Goal: Task Accomplishment & Management: Use online tool/utility

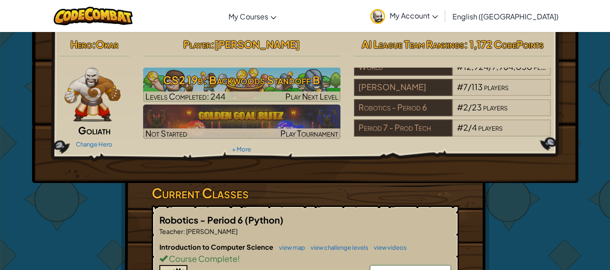
scroll to position [3, 0]
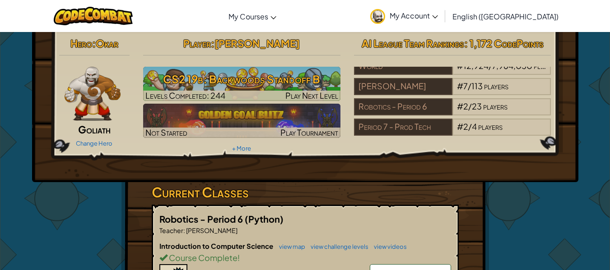
click at [232, 79] on h3 "CS2 19b: Backwoods Standoff B" at bounding box center [241, 79] width 197 height 20
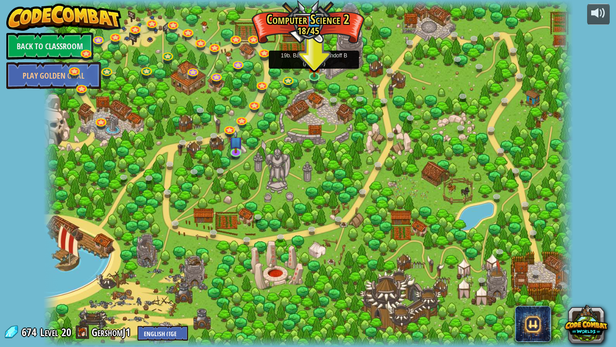
click at [320, 74] on img at bounding box center [315, 65] width 14 height 23
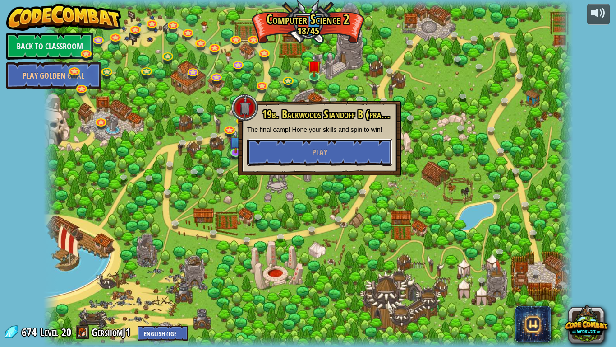
click at [325, 153] on span "Play" at bounding box center [319, 152] width 15 height 11
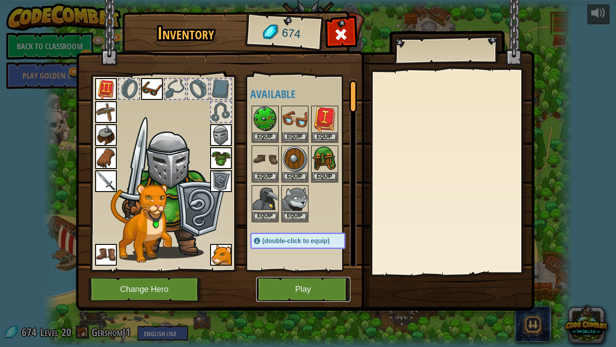
click at [297, 270] on button "Play" at bounding box center [303, 289] width 94 height 25
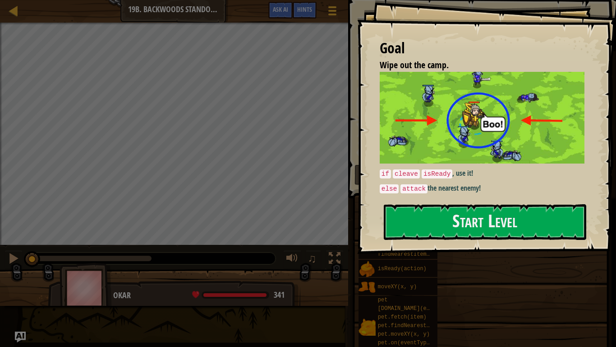
click at [472, 222] on button "Start Level" at bounding box center [485, 222] width 203 height 36
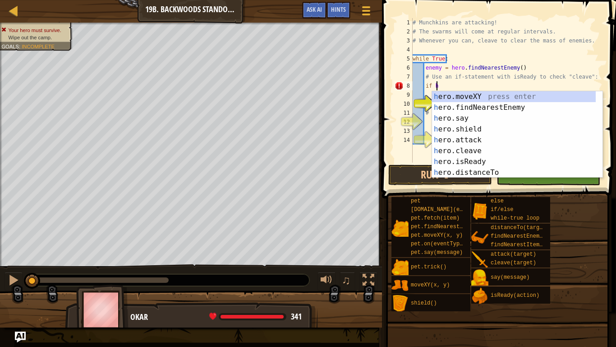
scroll to position [4, 1]
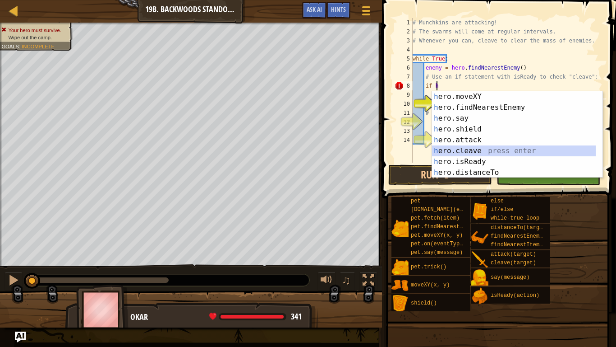
click at [456, 152] on div "h ero.moveXY press enter h ero.findNearestEnemy press enter h ero.say press ent…" at bounding box center [514, 145] width 164 height 108
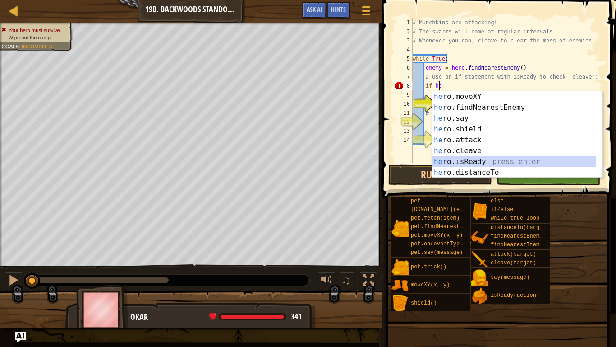
click at [453, 160] on div "he ro.moveXY press enter he ro.findNearestEnemy press enter he ro.say press ent…" at bounding box center [514, 145] width 164 height 108
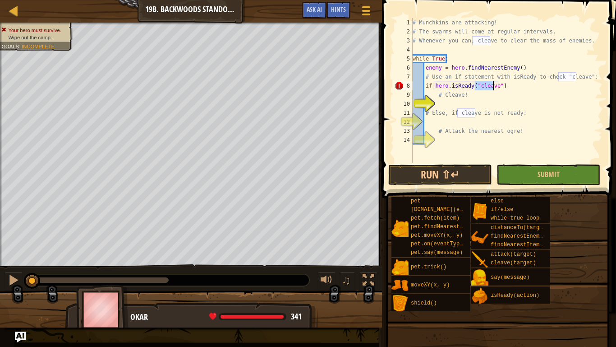
click at [508, 89] on div "# Munchkins are attacking! # The swarms will come at regular intervals. # Whene…" at bounding box center [507, 99] width 192 height 162
type textarea "if hero.isReady("cleave"):"
click at [446, 102] on div "# Munchkins are attacking! # The swarms will come at regular intervals. # Whene…" at bounding box center [507, 99] width 192 height 162
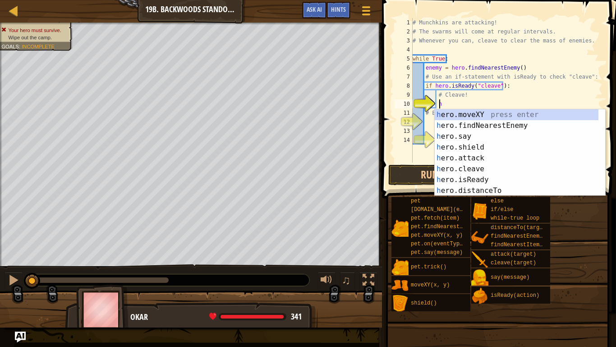
scroll to position [4, 2]
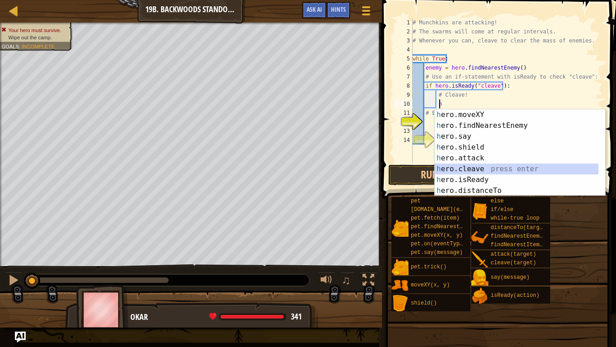
click at [454, 167] on div "h ero.moveXY press enter h ero.findNearestEnemy press enter h ero.say press ent…" at bounding box center [517, 163] width 164 height 108
type textarea "hero.cleave(enemy)"
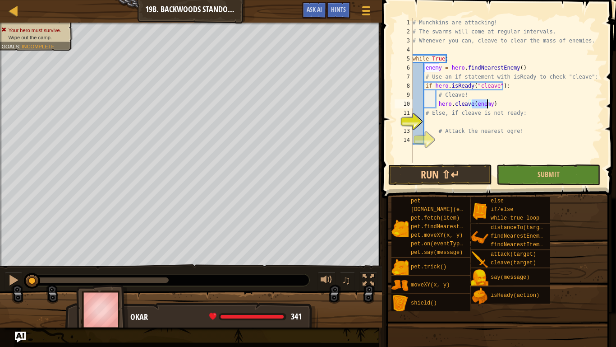
click at [427, 120] on div "# Munchkins are attacking! # The swarms will come at regular intervals. # Whene…" at bounding box center [507, 99] width 192 height 162
type textarea "e"
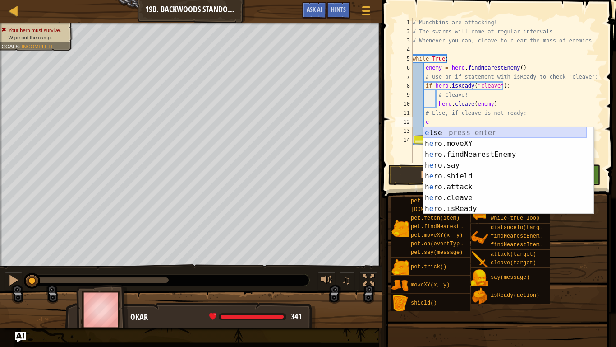
click at [434, 133] on div "e lse press enter h e ro.moveXY press enter h e ro.findNearestEnemy press enter…" at bounding box center [505, 181] width 164 height 108
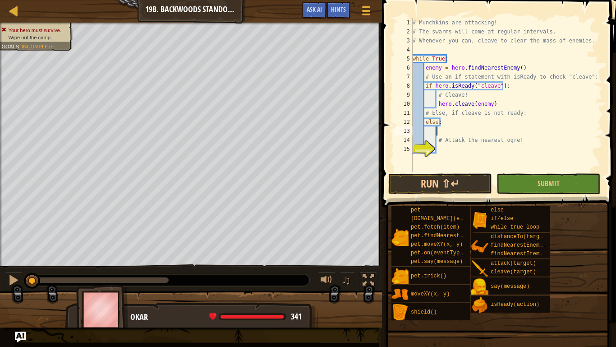
click at [447, 149] on div "# Munchkins are attacking! # The swarms will come at regular intervals. # Whene…" at bounding box center [507, 103] width 192 height 171
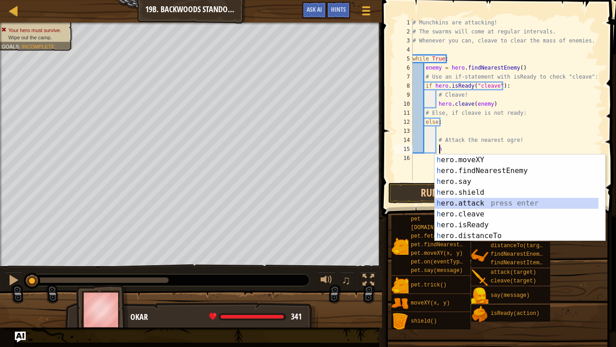
click at [463, 204] on div "h ero.moveXY press enter h ero.findNearestEnemy press enter h ero.say press ent…" at bounding box center [517, 208] width 164 height 108
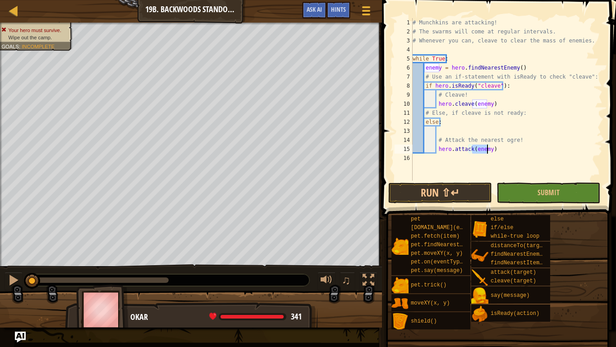
type textarea "hero.attack(enemy)"
click at [533, 195] on button "Submit" at bounding box center [549, 192] width 104 height 21
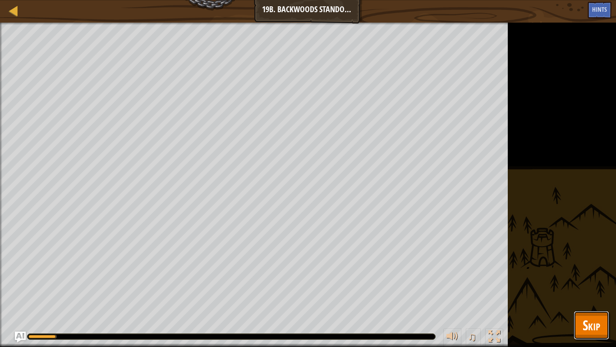
click at [582, 270] on button "Skip" at bounding box center [592, 324] width 36 height 29
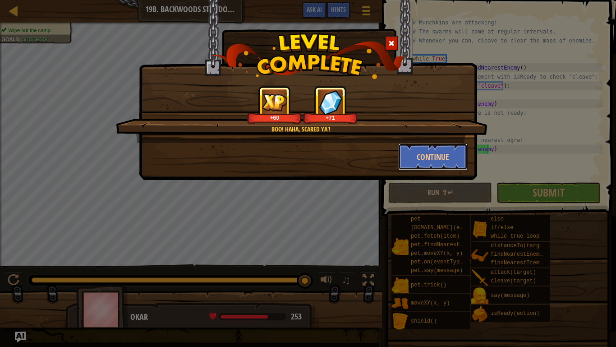
click at [418, 153] on button "Continue" at bounding box center [433, 156] width 70 height 27
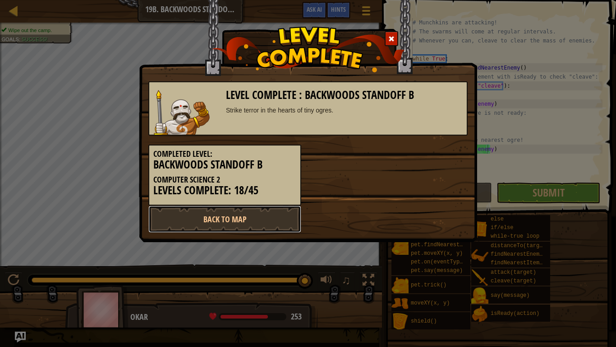
click at [239, 212] on link "Back to Map" at bounding box center [224, 218] width 153 height 27
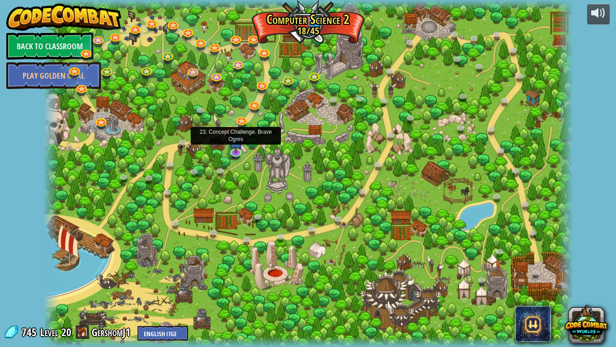
click at [236, 150] on img at bounding box center [236, 141] width 14 height 23
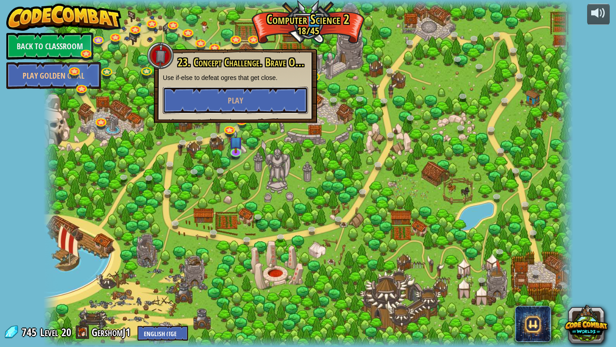
click at [236, 94] on button "Play" at bounding box center [235, 100] width 145 height 27
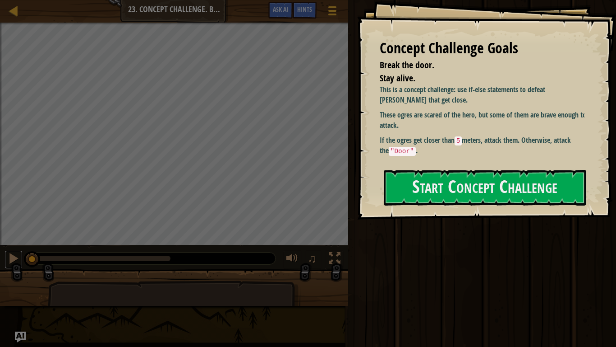
click at [20, 258] on button at bounding box center [14, 259] width 18 height 19
click at [8, 266] on button at bounding box center [14, 259] width 18 height 19
click at [35, 259] on div "0:00.7 Now: 0:03.0 Max: 0:26.3" at bounding box center [34, 257] width 4 height 5
drag, startPoint x: 38, startPoint y: 260, endPoint x: 3, endPoint y: 259, distance: 35.2
click at [3, 259] on div "♫" at bounding box center [174, 255] width 348 height 27
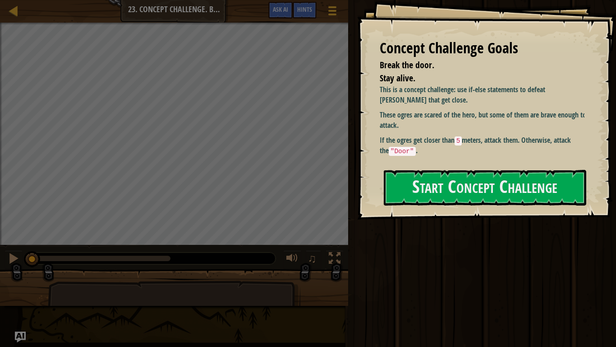
click at [436, 195] on button "Start Concept Challenge" at bounding box center [485, 188] width 203 height 36
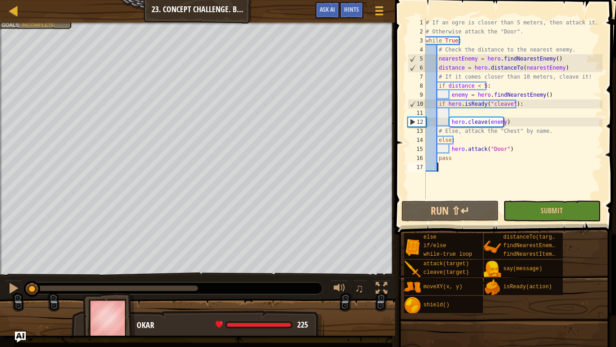
click at [357, 15] on div "Hints" at bounding box center [352, 10] width 24 height 17
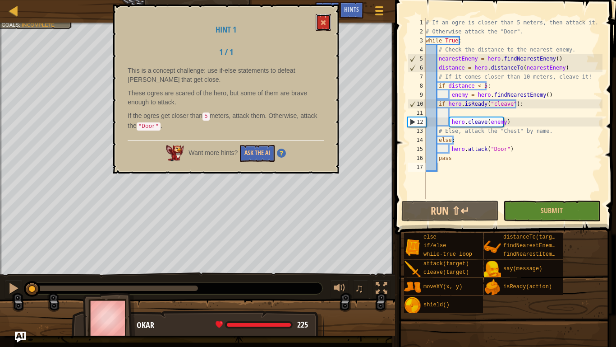
click at [321, 24] on span at bounding box center [323, 22] width 6 height 6
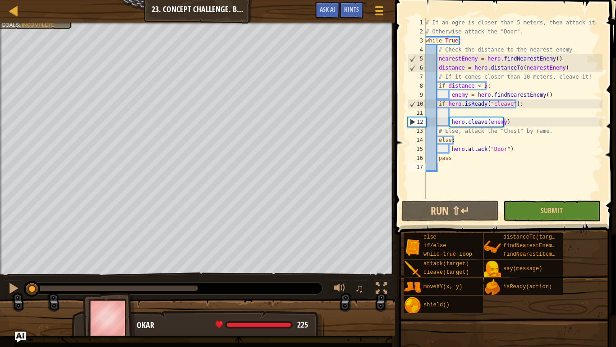
click at [376, 8] on div at bounding box center [380, 11] width 12 height 13
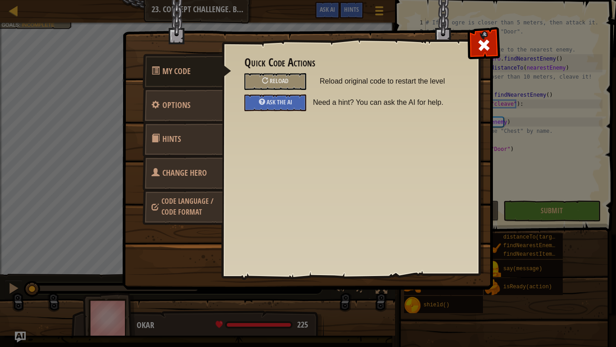
click at [281, 81] on span "Reload" at bounding box center [279, 80] width 19 height 9
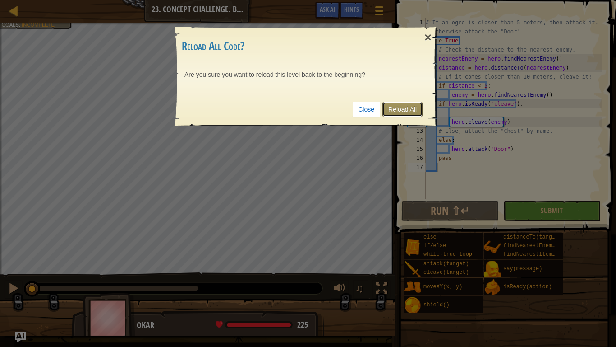
click at [396, 109] on link "Reload All" at bounding box center [403, 109] width 40 height 15
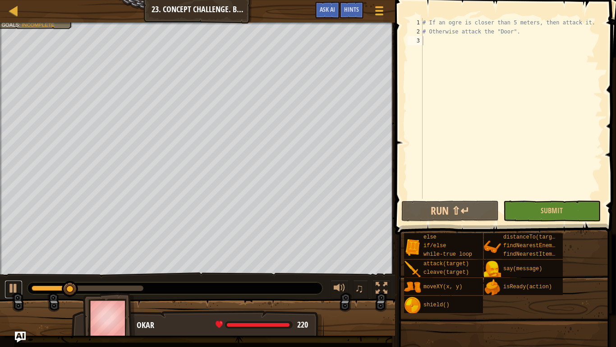
click at [11, 270] on div at bounding box center [14, 288] width 12 height 12
drag, startPoint x: 71, startPoint y: 291, endPoint x: 0, endPoint y: 295, distance: 70.9
click at [0, 270] on div "♫" at bounding box center [197, 285] width 395 height 27
click at [355, 11] on span "Hints" at bounding box center [351, 9] width 15 height 9
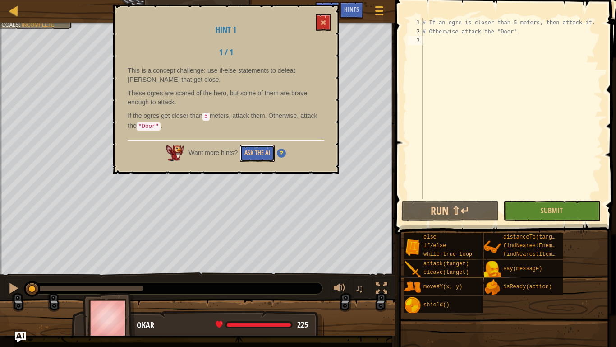
click at [256, 147] on button "Ask the AI" at bounding box center [257, 153] width 35 height 17
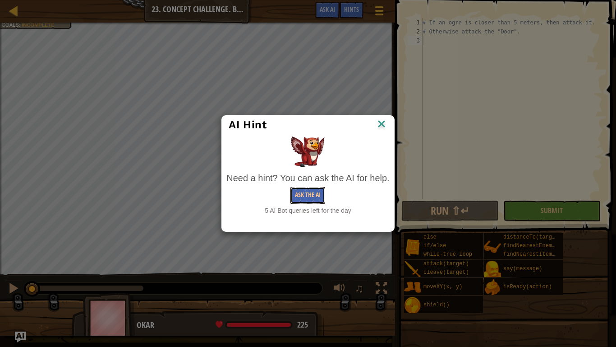
click at [295, 197] on button "Ask the AI" at bounding box center [308, 195] width 35 height 17
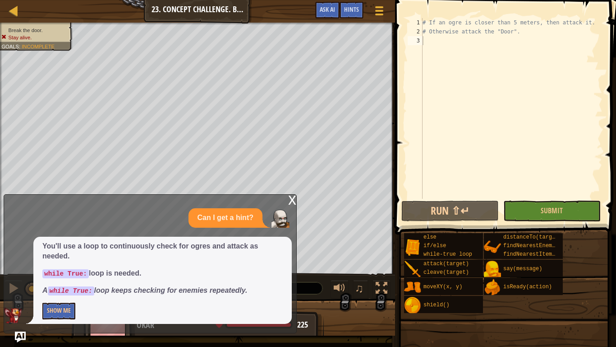
click at [34, 27] on div "Break the door. Stay alive. Goals : Incomplete" at bounding box center [35, 34] width 68 height 14
click at [435, 43] on div "# If an ogre is closer than 5 meters, then attack it. # Otherwise attack the "D…" at bounding box center [512, 117] width 182 height 199
type textarea "w"
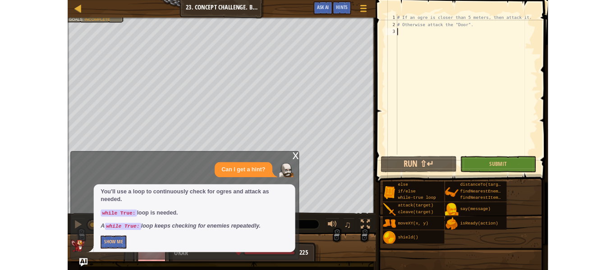
scroll to position [4, 0]
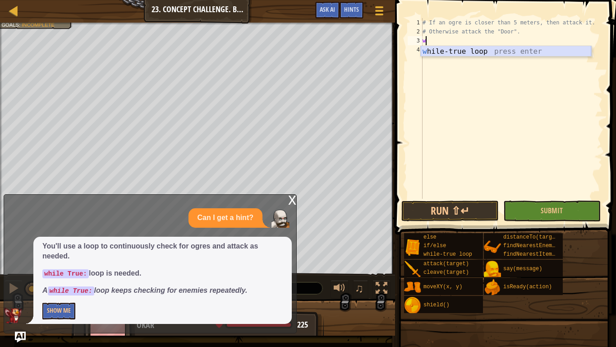
click at [440, 49] on div "w hile-true loop press enter" at bounding box center [506, 62] width 171 height 32
click at [56, 270] on button "Show Me" at bounding box center [58, 310] width 33 height 17
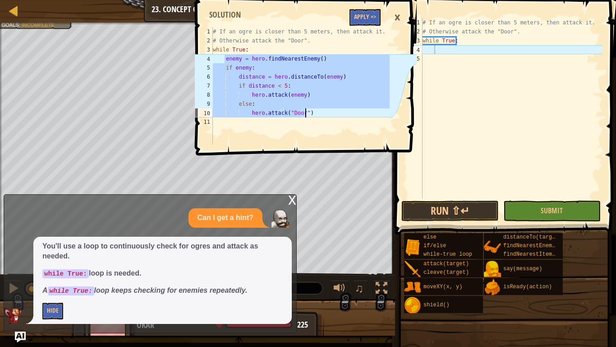
drag, startPoint x: 224, startPoint y: 57, endPoint x: 311, endPoint y: 116, distance: 104.4
click at [311, 116] on div "# If an ogre is closer than 5 meters, then attack it. # Otherwise attack the "D…" at bounding box center [300, 94] width 179 height 135
type textarea "else: hero.attack("Door")"
click at [440, 51] on div "# If an ogre is closer than 5 meters, then attack it. # Otherwise attack the "D…" at bounding box center [512, 117] width 182 height 199
paste textarea "hero.attack("Door")"
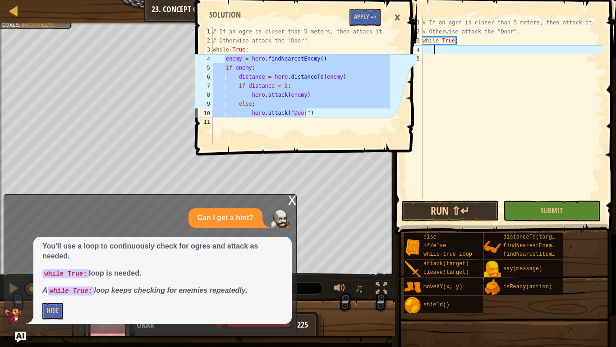
type textarea "hero.attack("Door")"
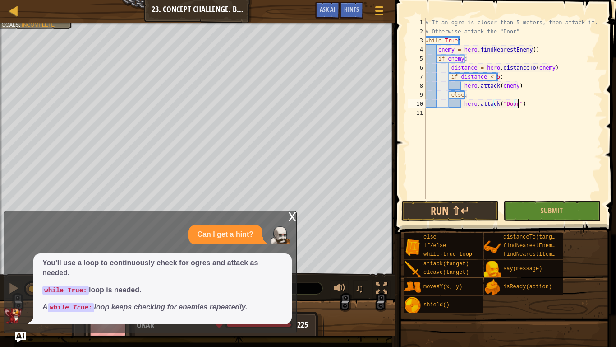
click at [288, 217] on div "x Can I get a hint? You'll use a loop to continuously check for ogres and attac…" at bounding box center [150, 272] width 293 height 122
click at [293, 218] on div "x" at bounding box center [292, 215] width 8 height 9
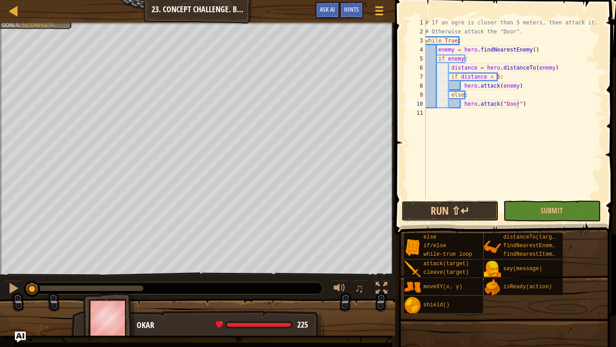
click at [442, 209] on button "Run ⇧↵" at bounding box center [450, 210] width 97 height 21
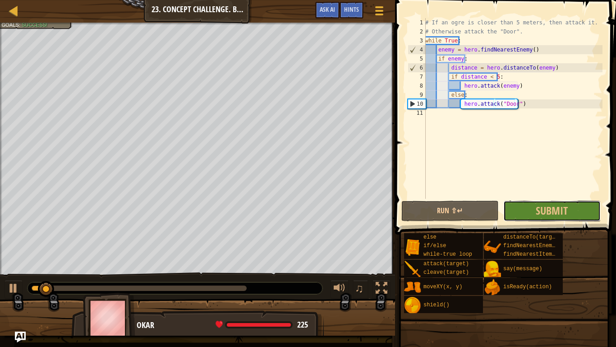
click at [562, 206] on span "Submit" at bounding box center [552, 210] width 32 height 14
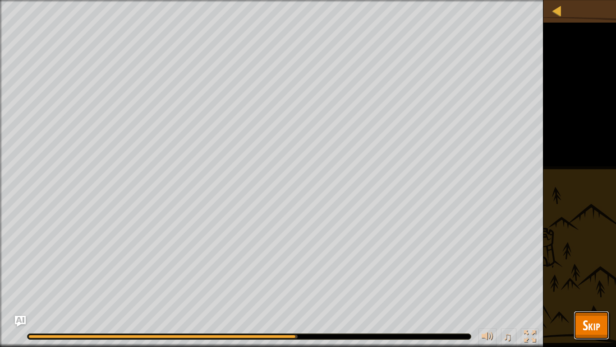
click at [584, 270] on span "Skip" at bounding box center [592, 324] width 18 height 19
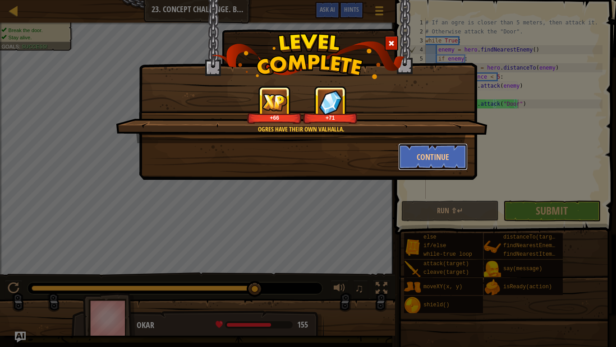
click at [419, 157] on button "Continue" at bounding box center [433, 156] width 70 height 27
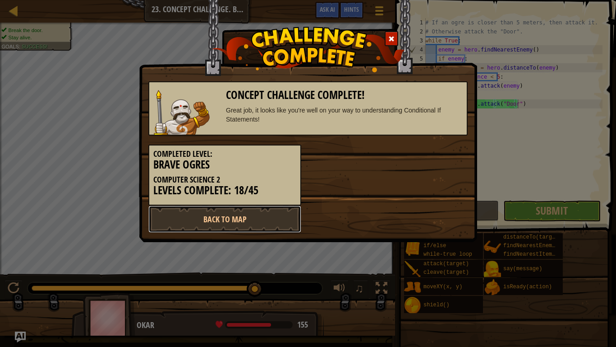
click at [224, 222] on link "Back to Map" at bounding box center [224, 218] width 153 height 27
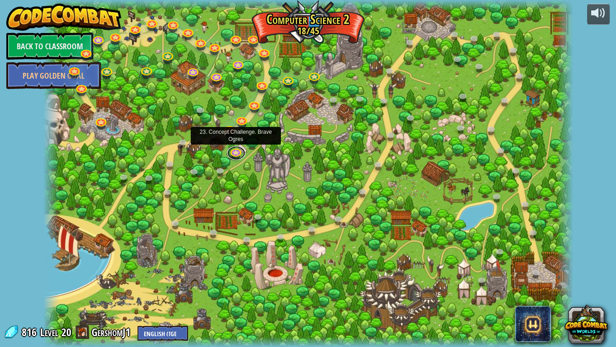
click at [234, 151] on link at bounding box center [236, 153] width 18 height 14
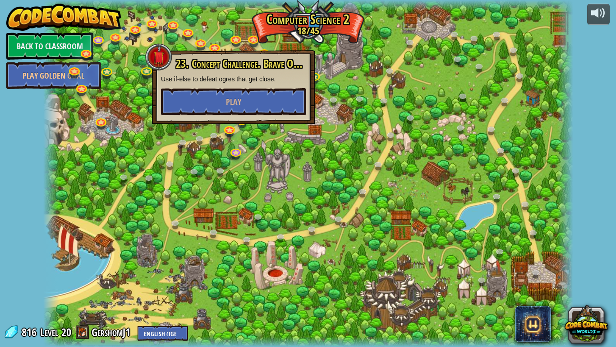
click at [213, 187] on div at bounding box center [308, 173] width 530 height 347
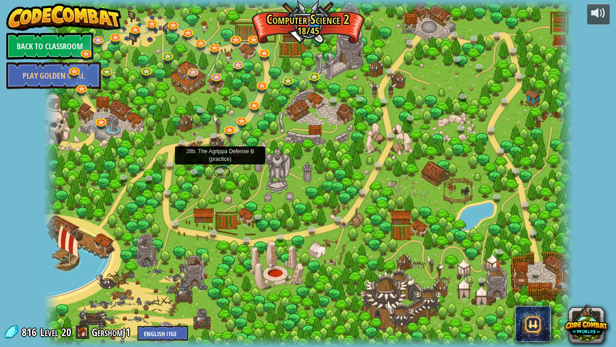
click at [221, 170] on link at bounding box center [222, 172] width 18 height 14
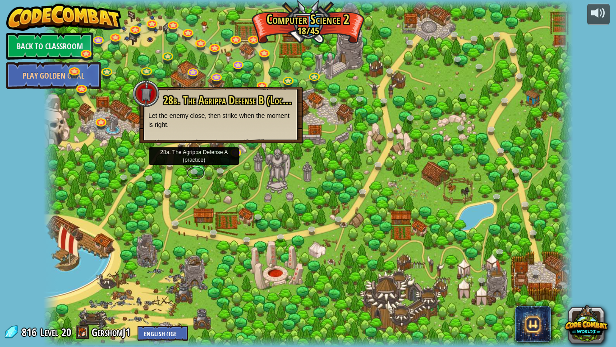
click at [193, 167] on link at bounding box center [196, 173] width 18 height 14
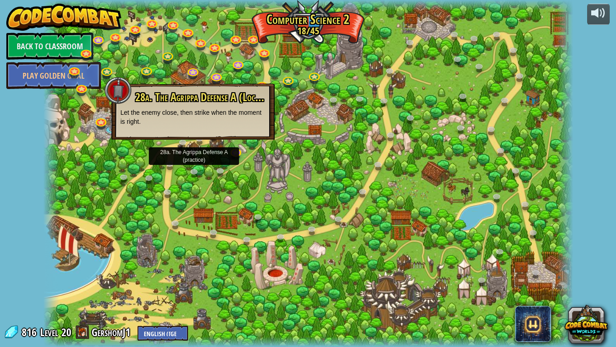
click at [164, 156] on div at bounding box center [308, 173] width 530 height 347
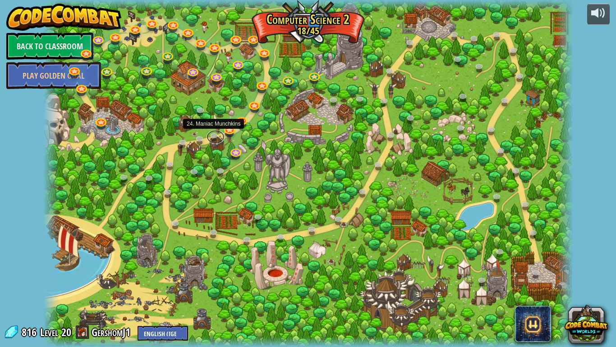
click at [218, 139] on link at bounding box center [216, 137] width 18 height 14
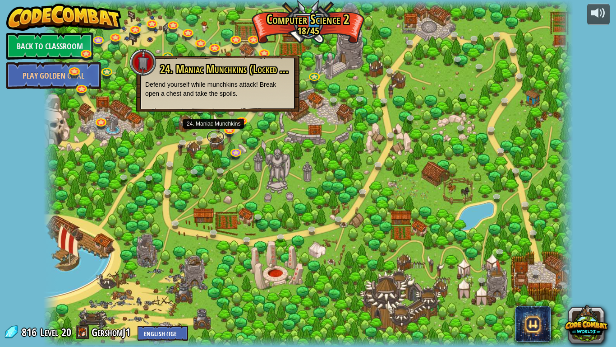
click at [213, 137] on link at bounding box center [216, 137] width 18 height 14
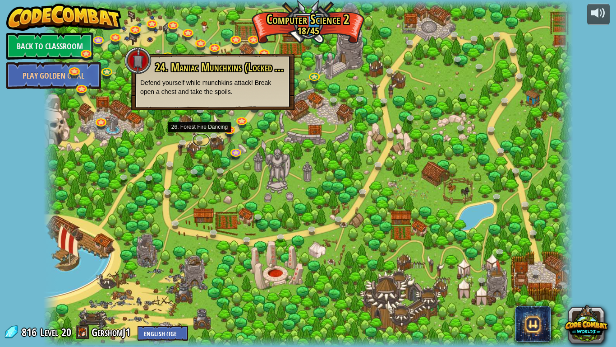
click at [201, 139] on link at bounding box center [201, 140] width 18 height 14
